Goal: Task Accomplishment & Management: Manage account settings

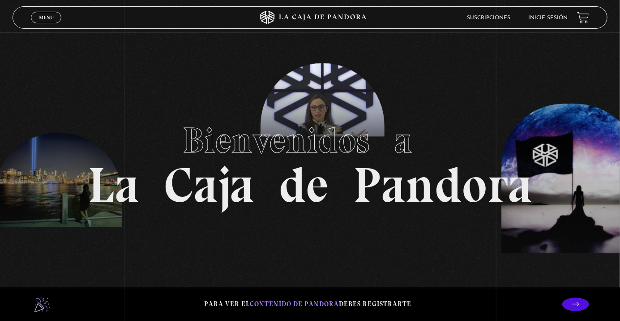
click at [548, 21] on link "Inicie sesión" at bounding box center [548, 17] width 39 height 5
click at [292, 310] on div "Para ver el contenido de Pandora debes registrarte" at bounding box center [310, 304] width 620 height 34
click at [46, 26] on div "Menu Cerrar" at bounding box center [124, 18] width 186 height 22
click at [47, 20] on span "Menu" at bounding box center [46, 17] width 15 height 5
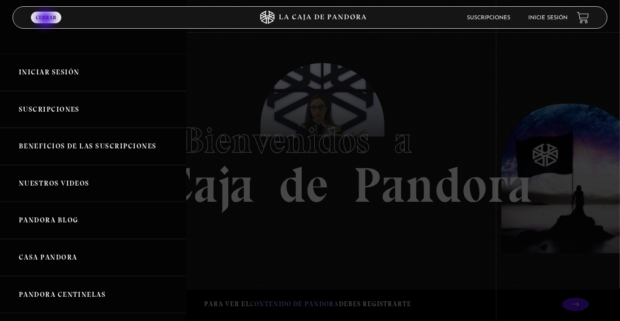
click at [34, 116] on link "Suscripciones" at bounding box center [93, 109] width 186 height 37
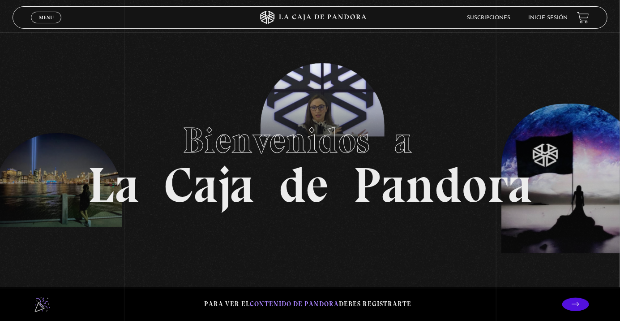
click at [44, 17] on span "Menu" at bounding box center [46, 17] width 15 height 5
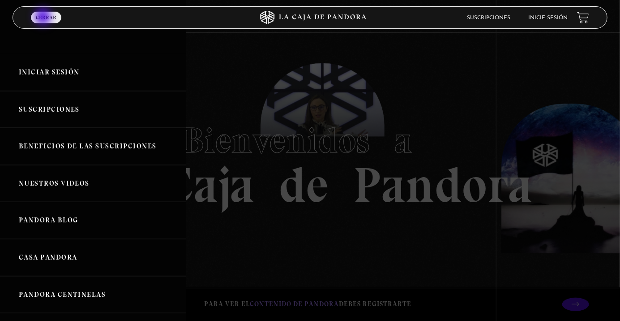
click at [45, 72] on link "Iniciar Sesión" at bounding box center [93, 72] width 186 height 37
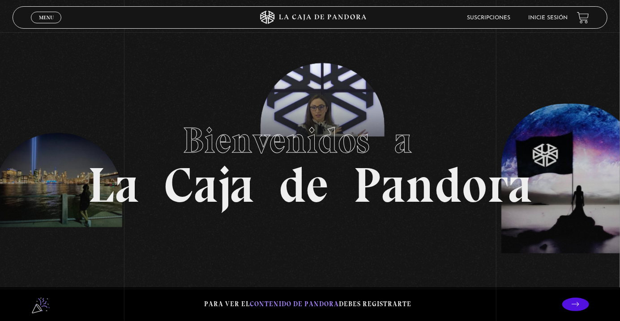
click at [45, 18] on span "Menu" at bounding box center [46, 17] width 15 height 5
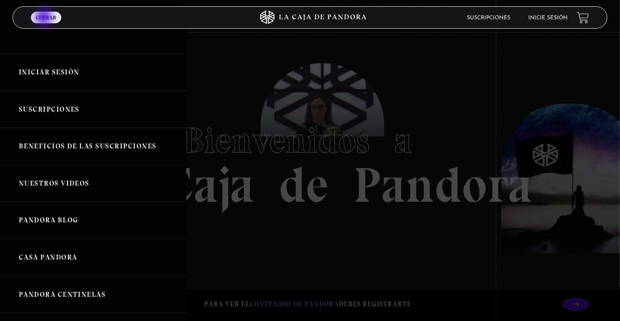
click at [77, 109] on link "Suscripciones" at bounding box center [93, 109] width 186 height 37
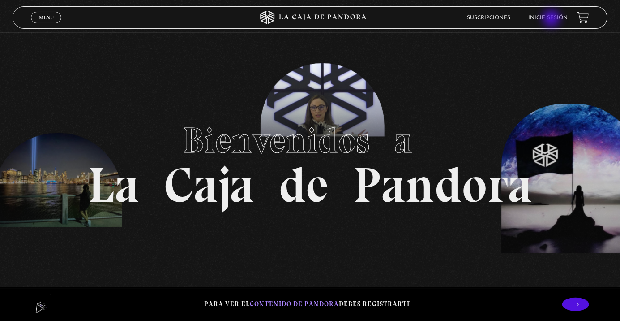
click at [553, 19] on link "Inicie sesión" at bounding box center [548, 17] width 39 height 5
click at [554, 19] on link "Inicie sesión" at bounding box center [548, 17] width 39 height 5
click at [549, 18] on link "Inicie sesión" at bounding box center [548, 17] width 39 height 5
